Goal: Find specific fact: Find contact information

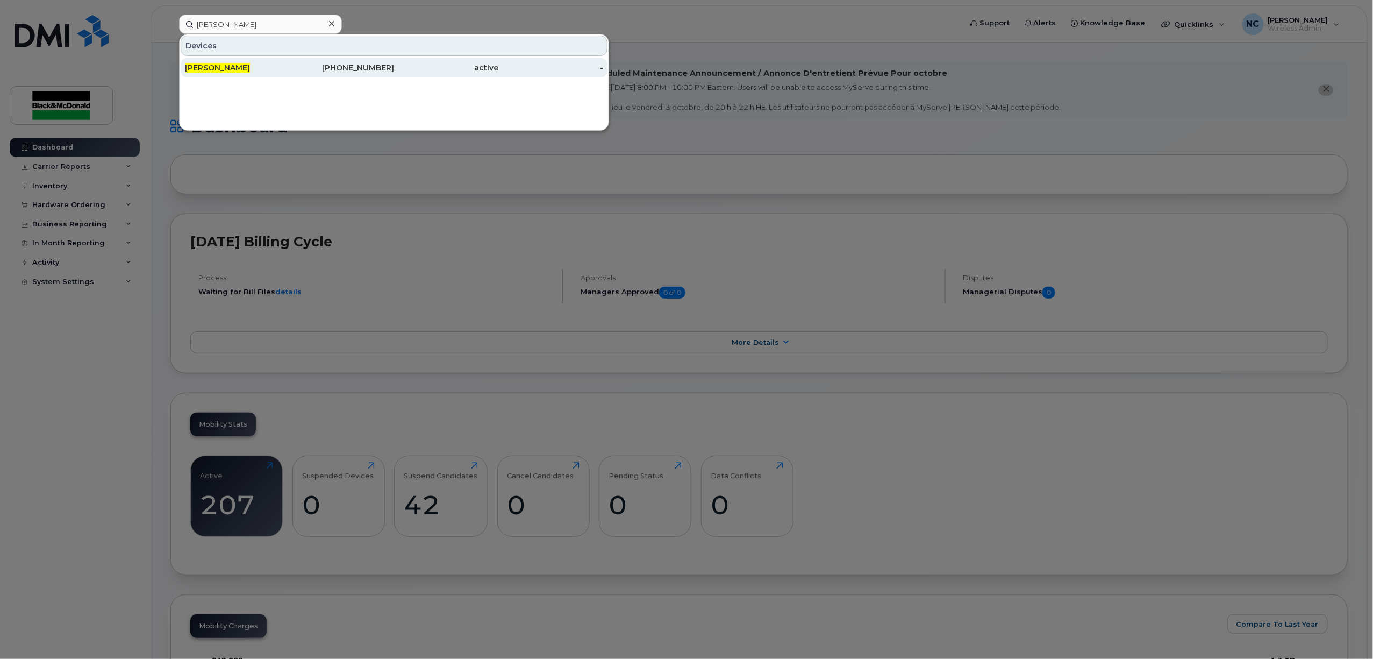
type input "chris ferguson"
click at [323, 65] on div "519-465-5796" at bounding box center [342, 67] width 105 height 11
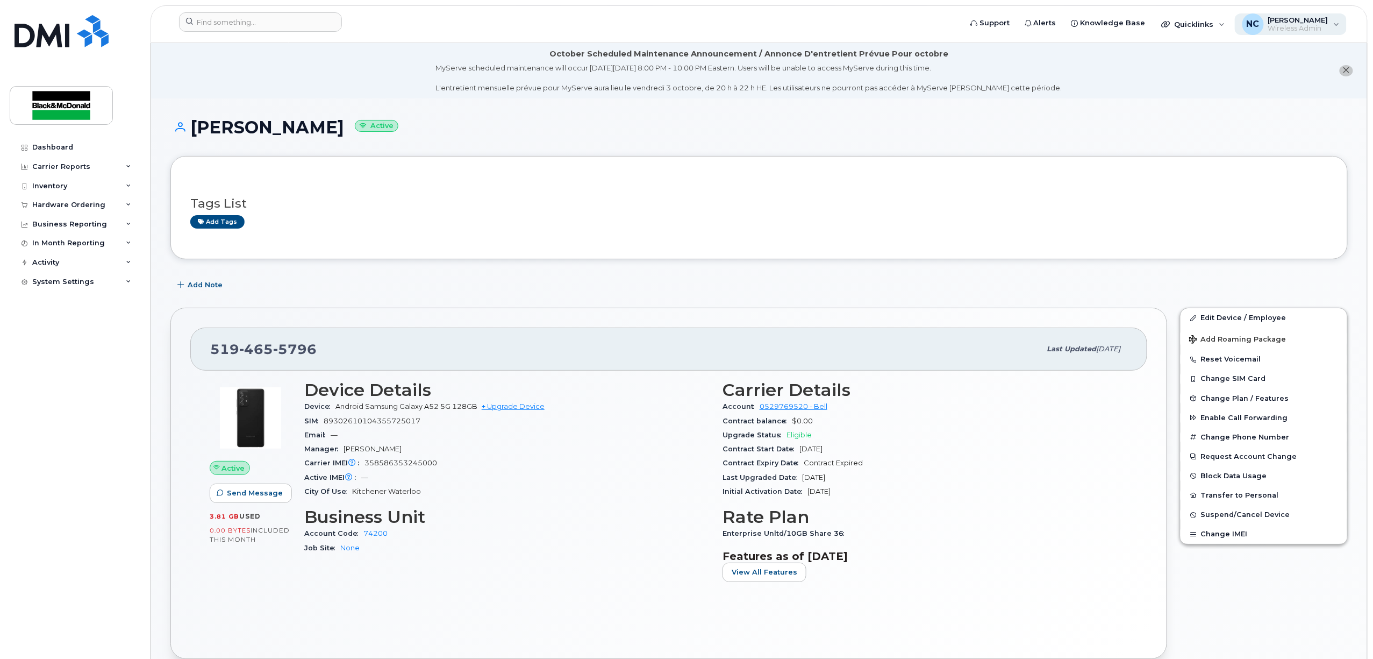
click at [1329, 29] on span "Wireless Admin" at bounding box center [1298, 28] width 60 height 9
click at [1206, 103] on icon at bounding box center [1204, 106] width 7 height 7
